Goal: Transaction & Acquisition: Download file/media

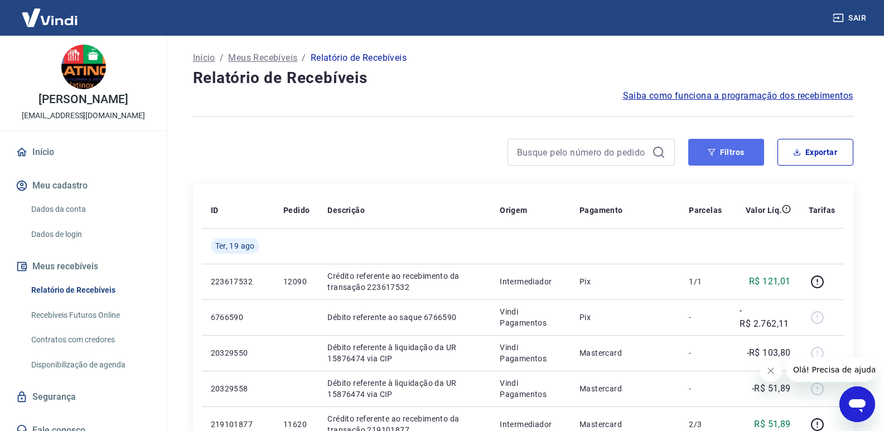
click at [726, 147] on button "Filtros" at bounding box center [726, 152] width 76 height 27
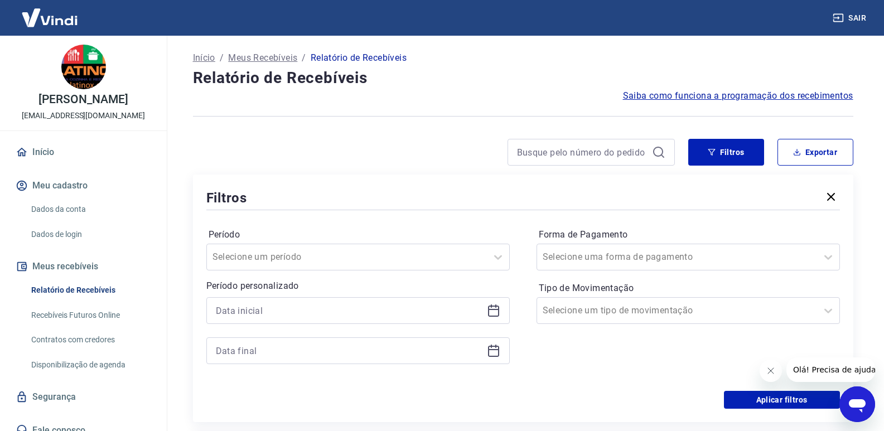
click at [495, 309] on icon at bounding box center [493, 309] width 11 height 1
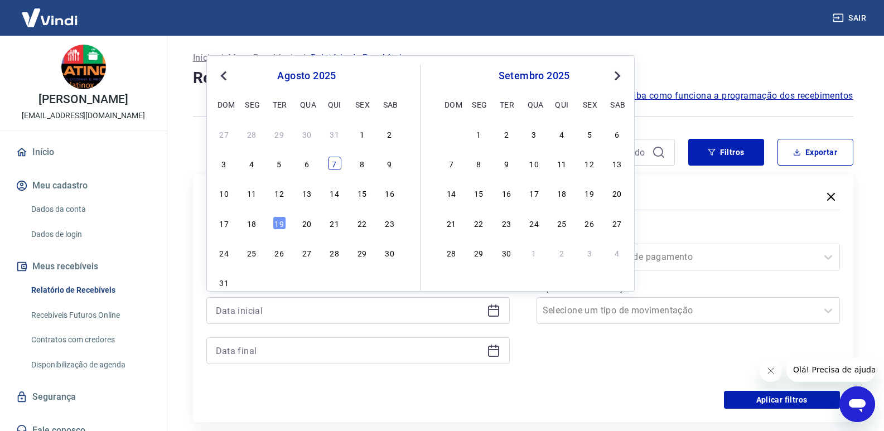
click at [335, 166] on div "7" at bounding box center [334, 163] width 13 height 13
type input "[DATE]"
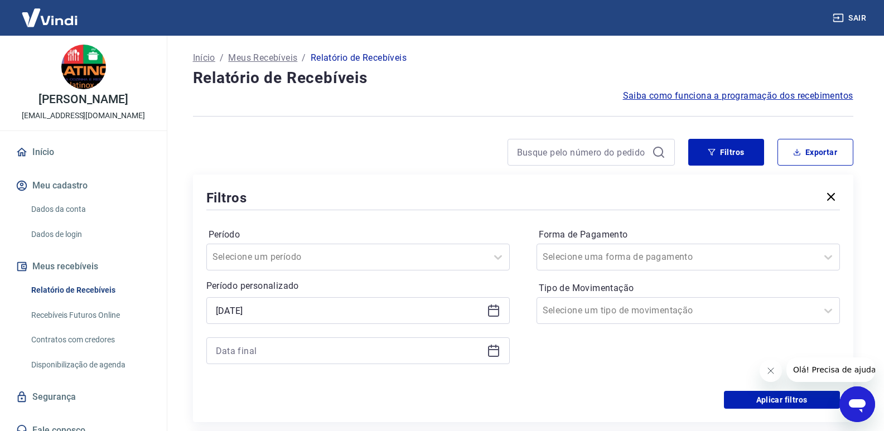
click at [494, 352] on icon at bounding box center [493, 350] width 13 height 13
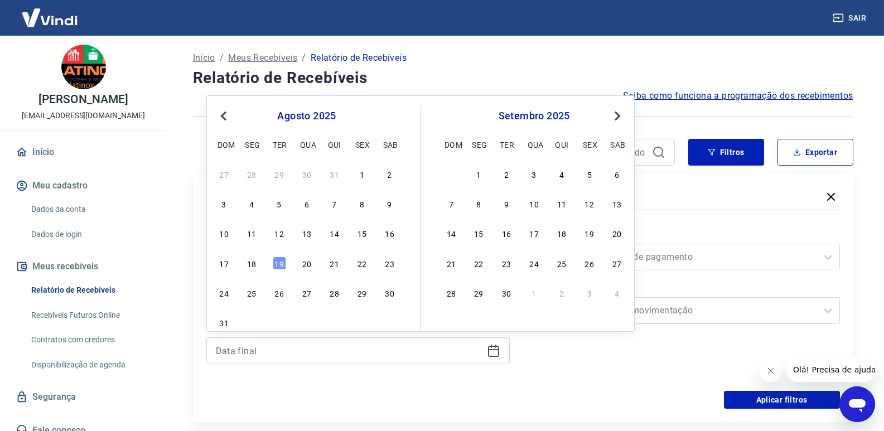
drag, startPoint x: 255, startPoint y: 263, endPoint x: 386, endPoint y: 351, distance: 157.4
click at [255, 263] on div "18" at bounding box center [251, 262] width 13 height 13
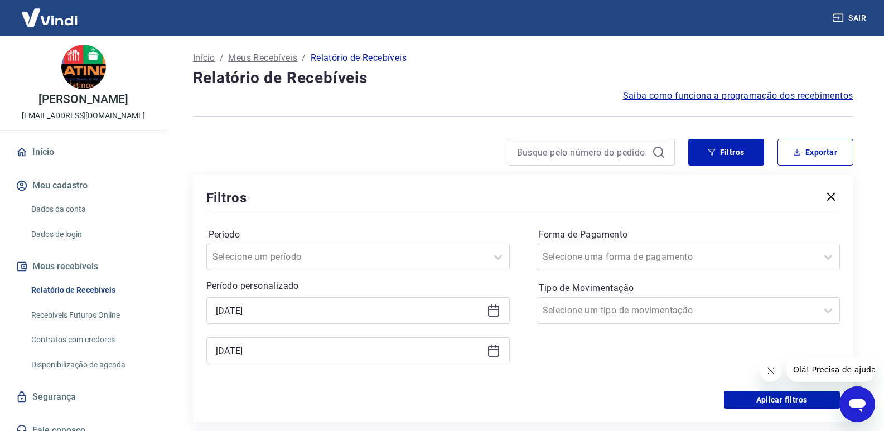
type input "[DATE]"
click at [758, 396] on button "Aplicar filtros" at bounding box center [782, 400] width 116 height 18
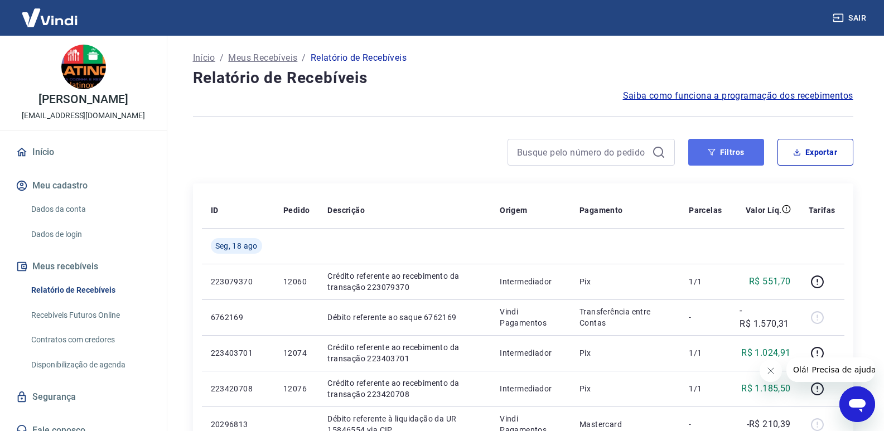
click at [721, 152] on button "Filtros" at bounding box center [726, 152] width 76 height 27
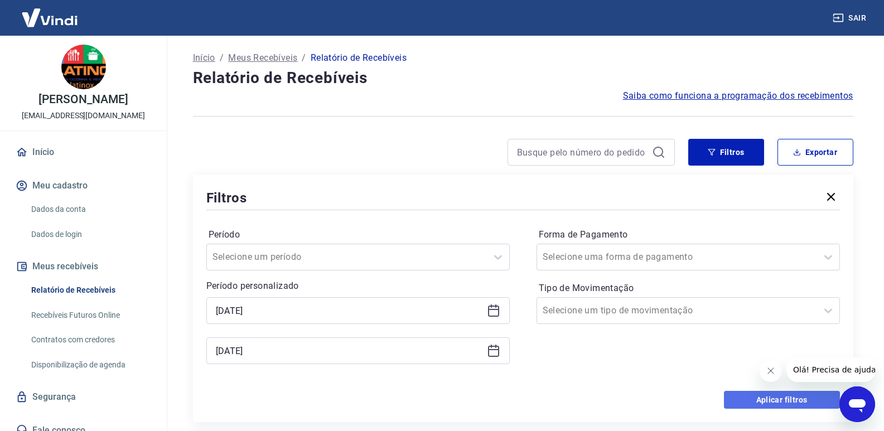
click at [758, 397] on button "Aplicar filtros" at bounding box center [782, 400] width 116 height 18
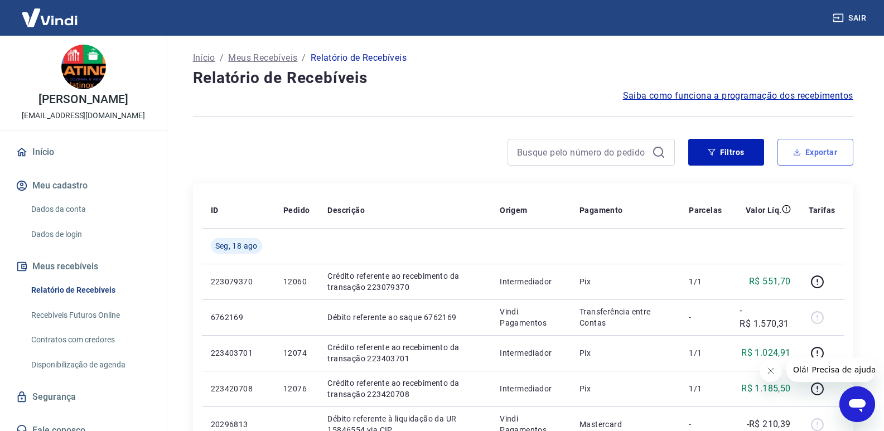
click at [811, 147] on button "Exportar" at bounding box center [815, 152] width 76 height 27
type input "[DATE]"
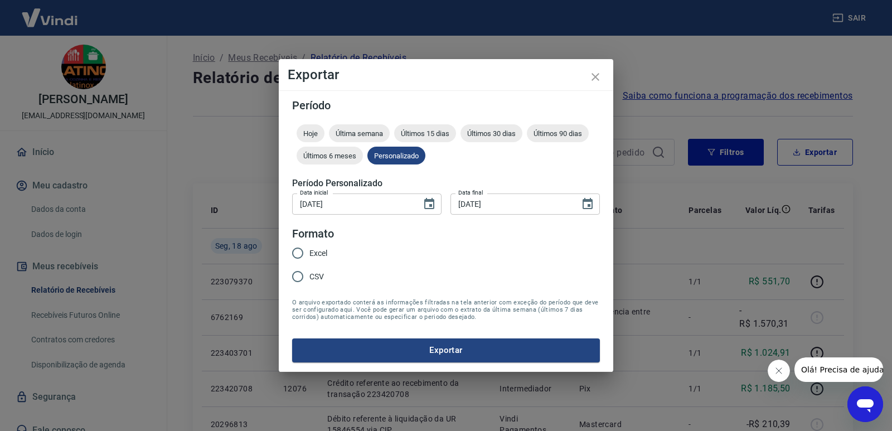
click at [297, 251] on input "Excel" at bounding box center [297, 252] width 23 height 23
radio input "true"
click at [427, 343] on button "Exportar" at bounding box center [446, 349] width 308 height 23
